Goal: Task Accomplishment & Management: Manage account settings

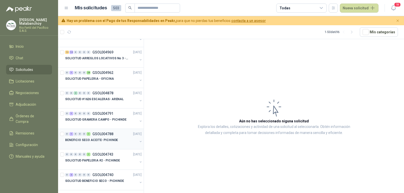
scroll to position [278, 0]
click at [96, 119] on p "SOLICITUD GRAMERA CAMPO - PICHINDE" at bounding box center [95, 120] width 61 height 5
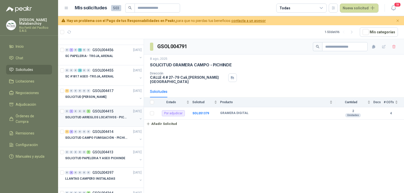
scroll to position [556, 0]
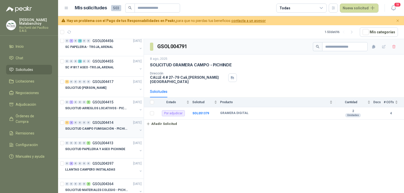
click at [99, 132] on div at bounding box center [101, 134] width 72 height 4
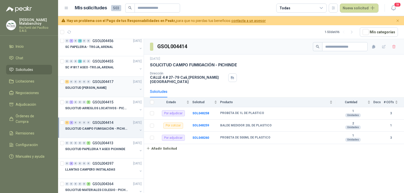
click at [139, 91] on button "button" at bounding box center [141, 89] width 4 height 4
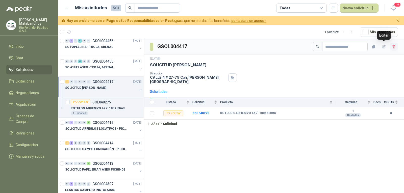
click at [393, 47] on icon "button" at bounding box center [393, 47] width 3 height 4
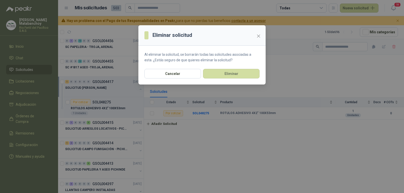
click at [235, 66] on section "Al eliminar la solicitud, se borrarán todas las solicitudes asociadas a esta. ¿…" at bounding box center [201, 57] width 127 height 23
click at [236, 73] on button "Eliminar" at bounding box center [231, 74] width 57 height 10
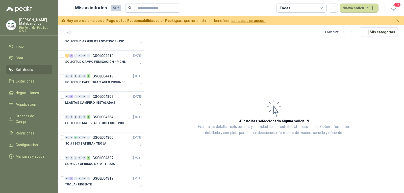
scroll to position [606, 0]
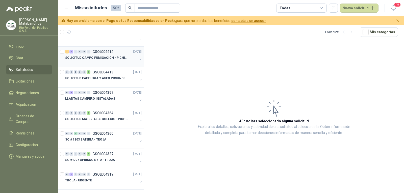
click at [113, 60] on p "SOLICITUD CAMPO FUMIGACIÓN - PICHINDE" at bounding box center [96, 58] width 63 height 5
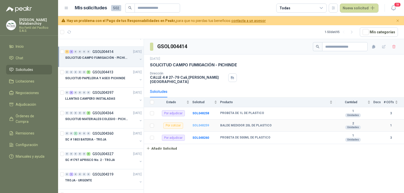
click at [202, 124] on b "SOL048259" at bounding box center [200, 126] width 17 height 4
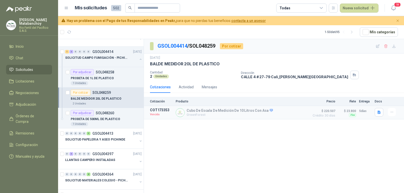
click at [247, 81] on div "Cotizaciones Actividad Mensajes" at bounding box center [274, 87] width 248 height 12
click at [247, 75] on p "CALLE 4 # 27-79 Cali , Valle del Cauca" at bounding box center [294, 77] width 107 height 4
copy div "CALLE 4 # 27-79 Cali , Valle del Cauca"
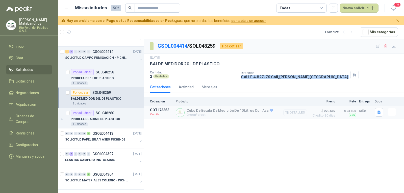
click at [294, 113] on button "Detalles" at bounding box center [295, 112] width 24 height 7
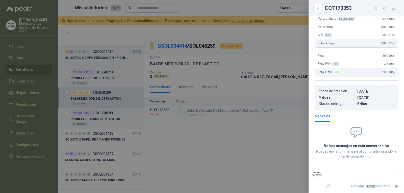
scroll to position [167, 0]
click at [221, 136] on div at bounding box center [202, 96] width 404 height 193
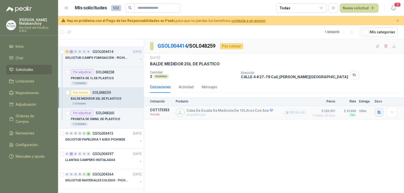
click at [382, 113] on button "button" at bounding box center [379, 112] width 9 height 9
click at [363, 104] on div "image.png" at bounding box center [369, 101] width 29 height 12
click at [363, 104] on button "image.png" at bounding box center [369, 101] width 22 height 5
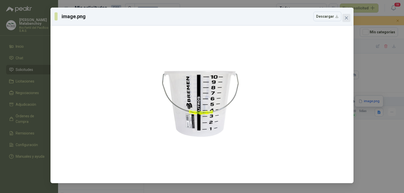
click at [345, 18] on icon "close" at bounding box center [346, 18] width 4 height 4
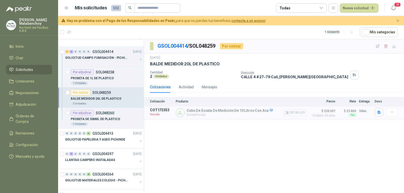
click at [293, 112] on button "Detalles" at bounding box center [295, 112] width 24 height 7
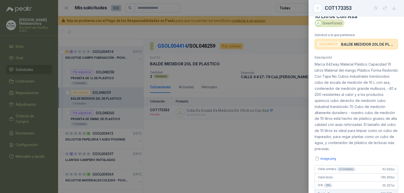
scroll to position [0, 0]
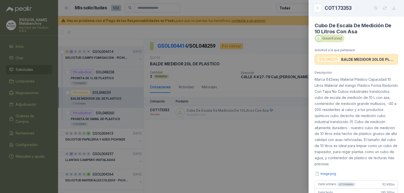
click at [234, 117] on div at bounding box center [202, 96] width 404 height 193
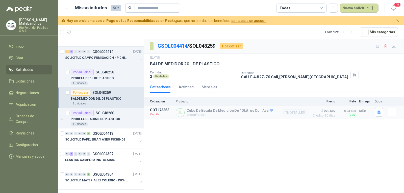
click at [281, 110] on div "Cubo De Escala De Medición De 10 Litros Con Asa GreenForest Detalles" at bounding box center [241, 112] width 131 height 9
click at [291, 113] on button "Detalles" at bounding box center [295, 112] width 24 height 7
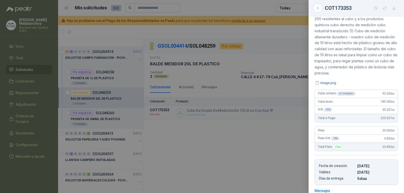
click at [297, 115] on div at bounding box center [202, 96] width 404 height 193
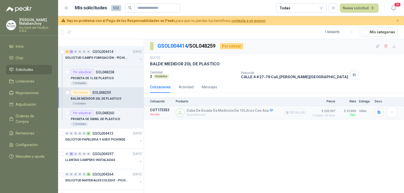
click at [292, 111] on button "Detalles" at bounding box center [295, 112] width 24 height 7
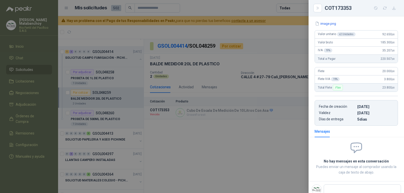
scroll to position [141, 0]
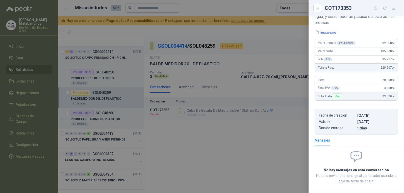
click at [136, 16] on div at bounding box center [202, 96] width 404 height 193
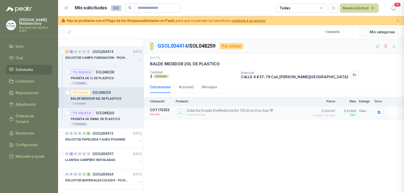
scroll to position [167, 0]
click at [149, 5] on div at bounding box center [202, 96] width 404 height 193
click at [149, 7] on input "text" at bounding box center [155, 8] width 35 height 9
type input "*****"
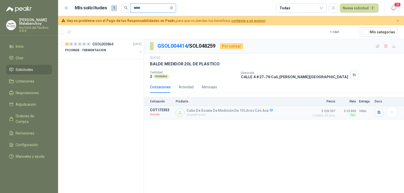
scroll to position [0, 0]
click at [123, 44] on div "1 0 0 0 0 0 GSOL003864 22/05/25" at bounding box center [104, 44] width 78 height 6
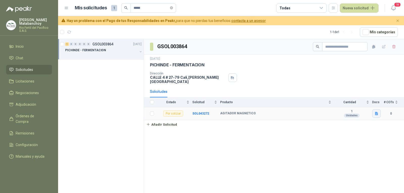
click at [376, 112] on icon "button" at bounding box center [376, 113] width 3 height 3
click at [352, 94] on button "AGITADOR.PNG" at bounding box center [358, 93] width 30 height 5
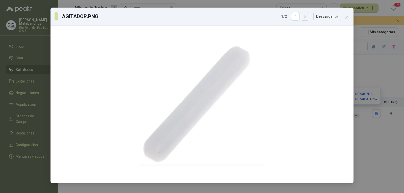
click at [306, 19] on button "button" at bounding box center [305, 16] width 9 height 9
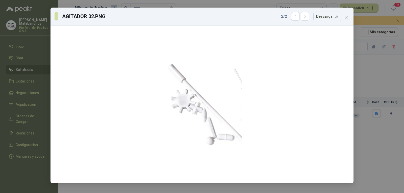
click at [355, 18] on div "AGITADOR 02.PNG 2 / 2 Descargar" at bounding box center [202, 96] width 404 height 193
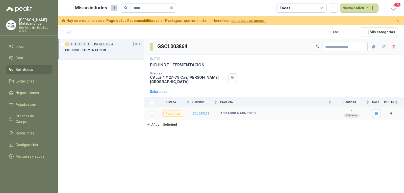
click at [201, 112] on b "SOL043272" at bounding box center [200, 114] width 17 height 4
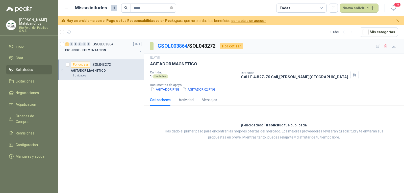
click at [113, 53] on div "PICHINDE - FERMENTACION" at bounding box center [101, 50] width 72 height 6
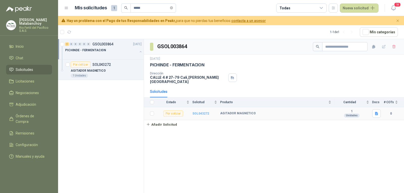
click at [196, 112] on b "SOL043272" at bounding box center [200, 114] width 17 height 4
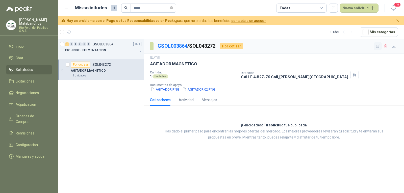
click at [379, 47] on icon "button" at bounding box center [377, 45] width 3 height 3
type input "**********"
type input "*"
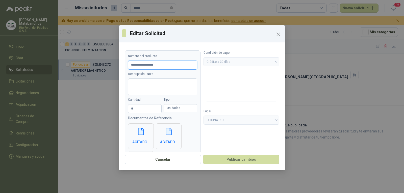
click at [183, 64] on input "**********" at bounding box center [162, 65] width 69 height 9
paste input "**********"
type input "**********"
click at [226, 162] on button "Publicar cambios" at bounding box center [241, 160] width 76 height 10
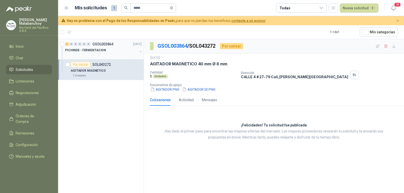
click at [116, 52] on div "PICHINDE - FERMENTACION" at bounding box center [101, 50] width 72 height 6
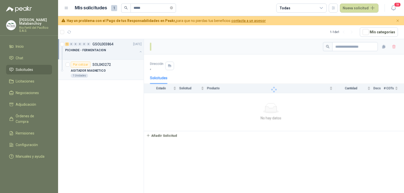
click at [112, 68] on div "AGITADOR MAGNETICO" at bounding box center [106, 71] width 71 height 6
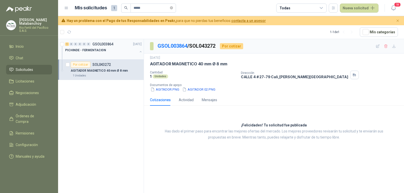
click at [87, 46] on div "0" at bounding box center [89, 44] width 4 height 4
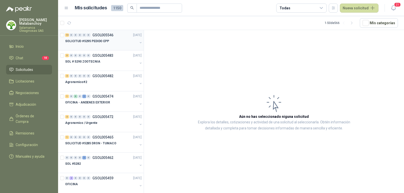
click at [113, 45] on div at bounding box center [101, 46] width 72 height 4
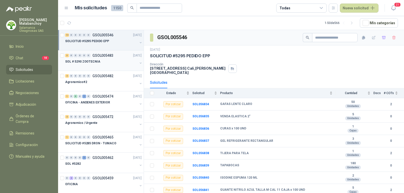
click at [118, 65] on div at bounding box center [101, 67] width 72 height 4
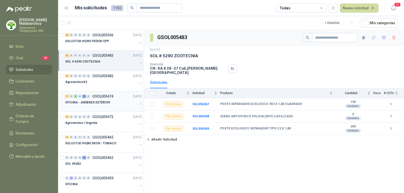
click at [105, 101] on p "OFICINA - ANDENES EXTERIOR" at bounding box center [87, 102] width 45 height 5
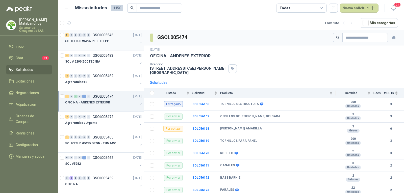
click at [113, 40] on div "SOLICITUD #5295 PEDIDO EPP" at bounding box center [101, 41] width 72 height 6
